Goal: Task Accomplishment & Management: Use online tool/utility

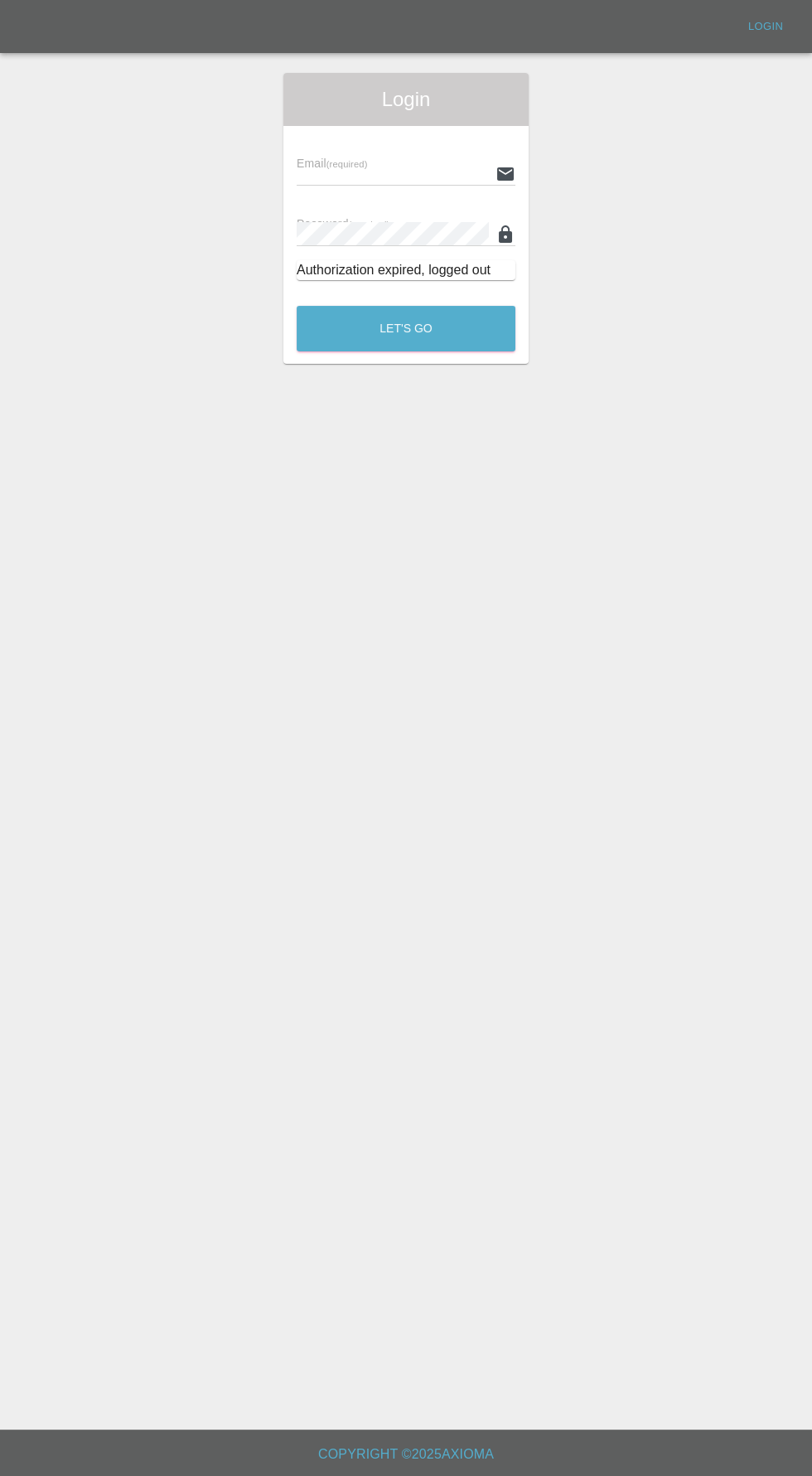
click at [319, 175] on input "text" at bounding box center [393, 173] width 192 height 24
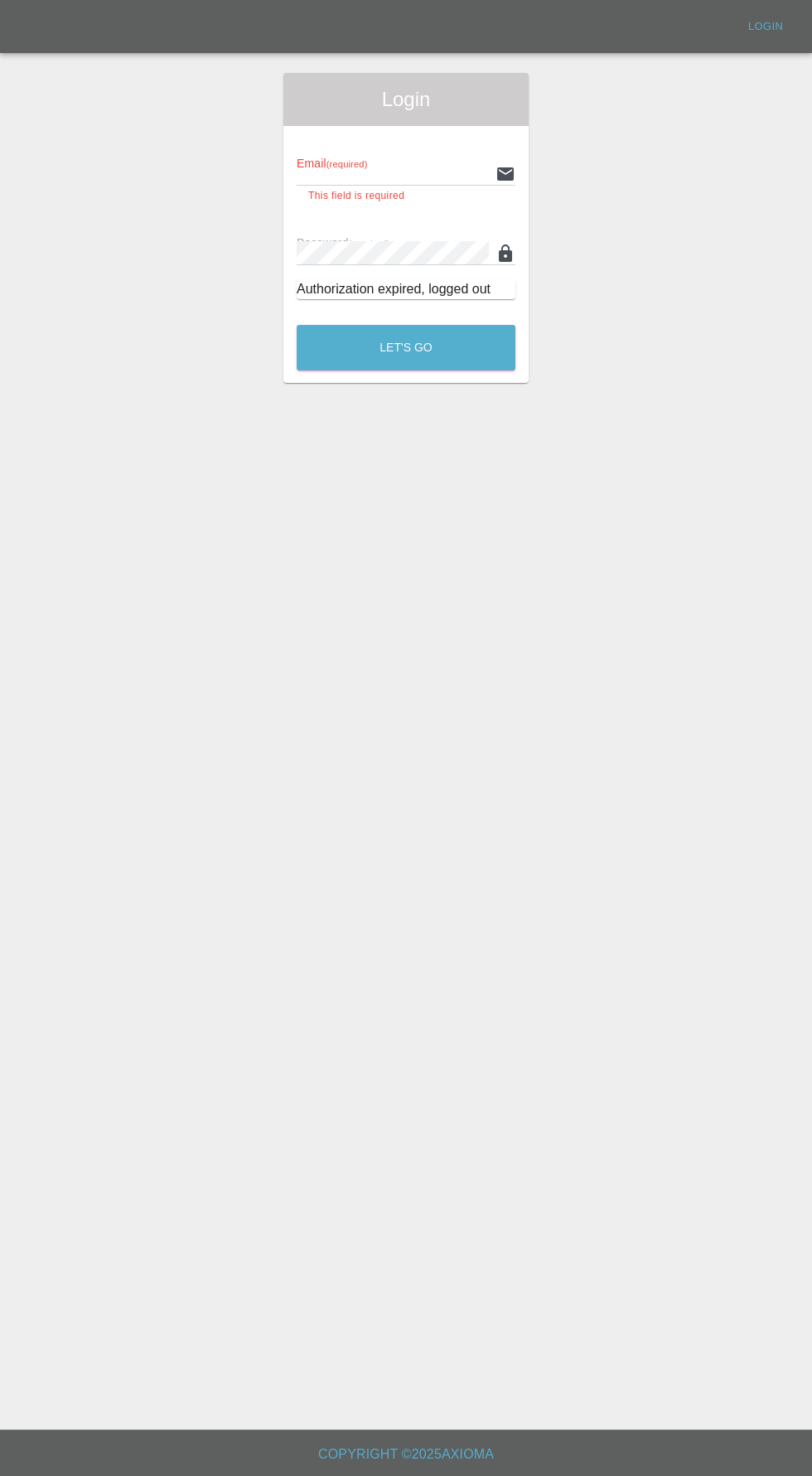
type input "[EMAIL_ADDRESS][DOMAIN_NAME]"
click at [297, 325] on button "Let's Go" at bounding box center [406, 348] width 219 height 46
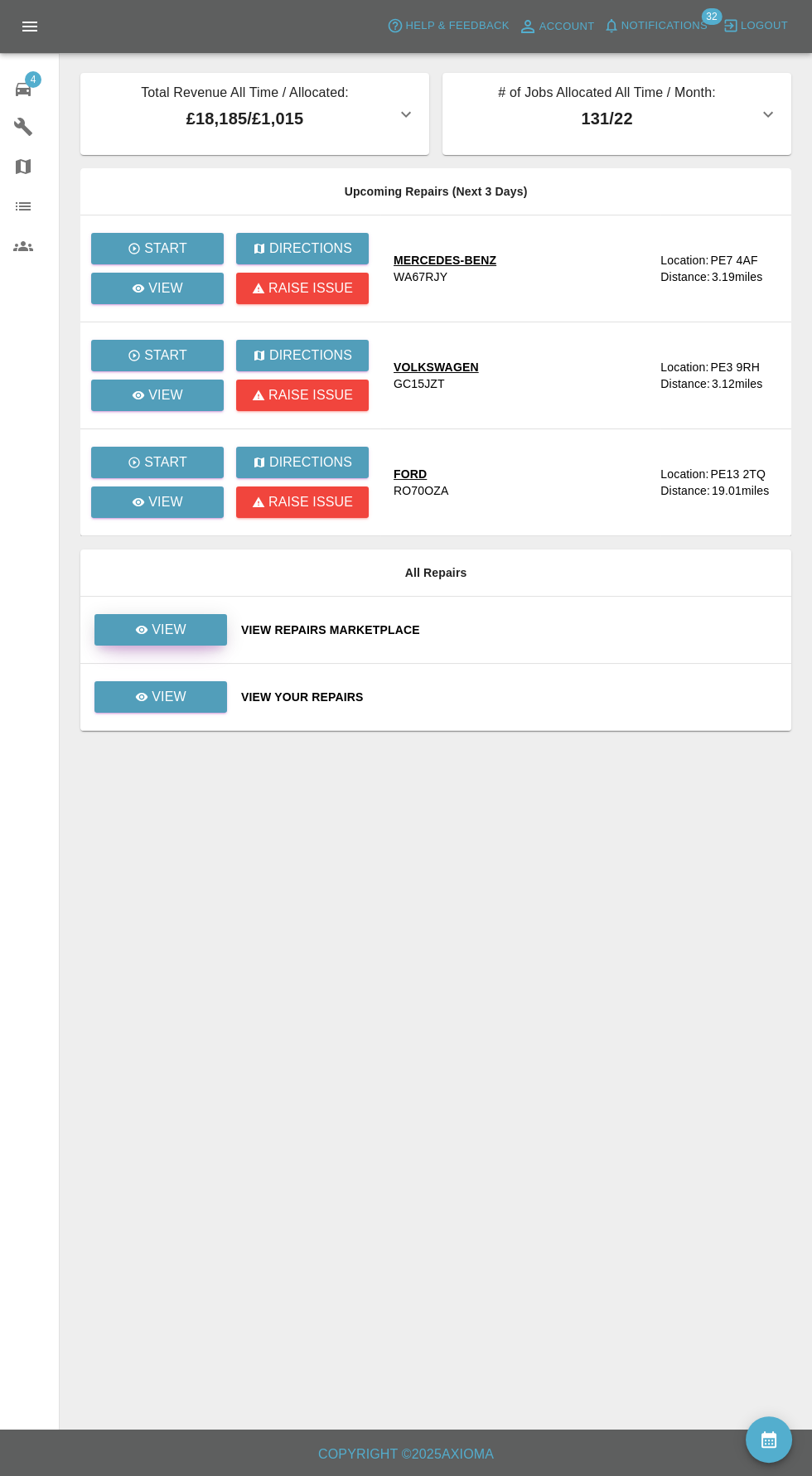
click at [164, 633] on p "View" at bounding box center [169, 630] width 35 height 20
